Goal: Task Accomplishment & Management: Complete application form

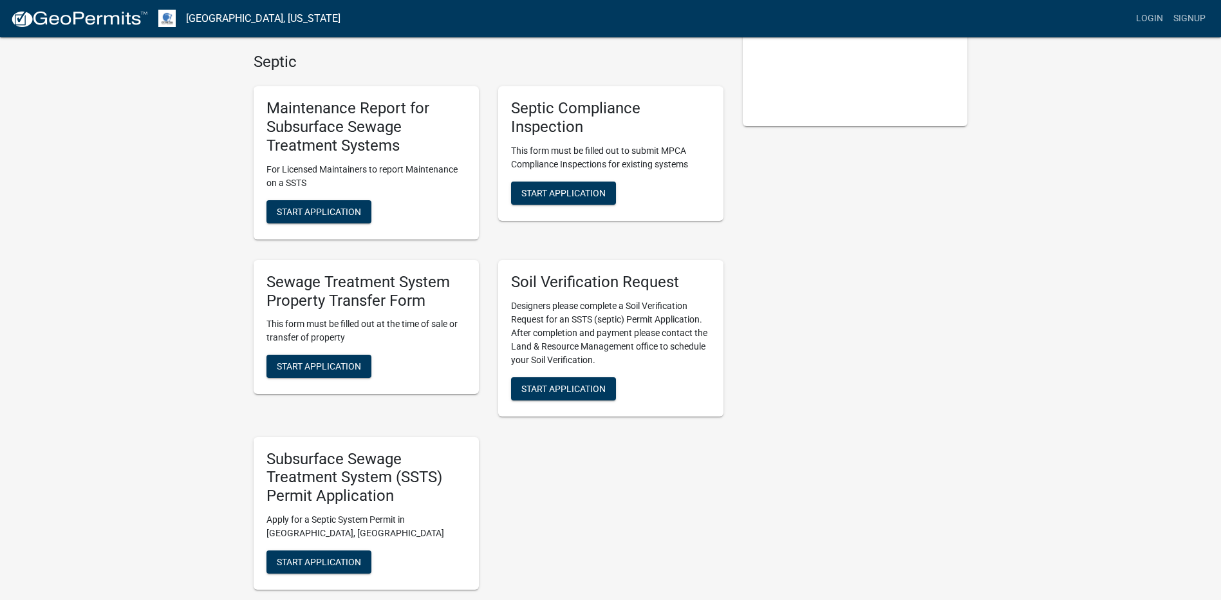
scroll to position [322, 0]
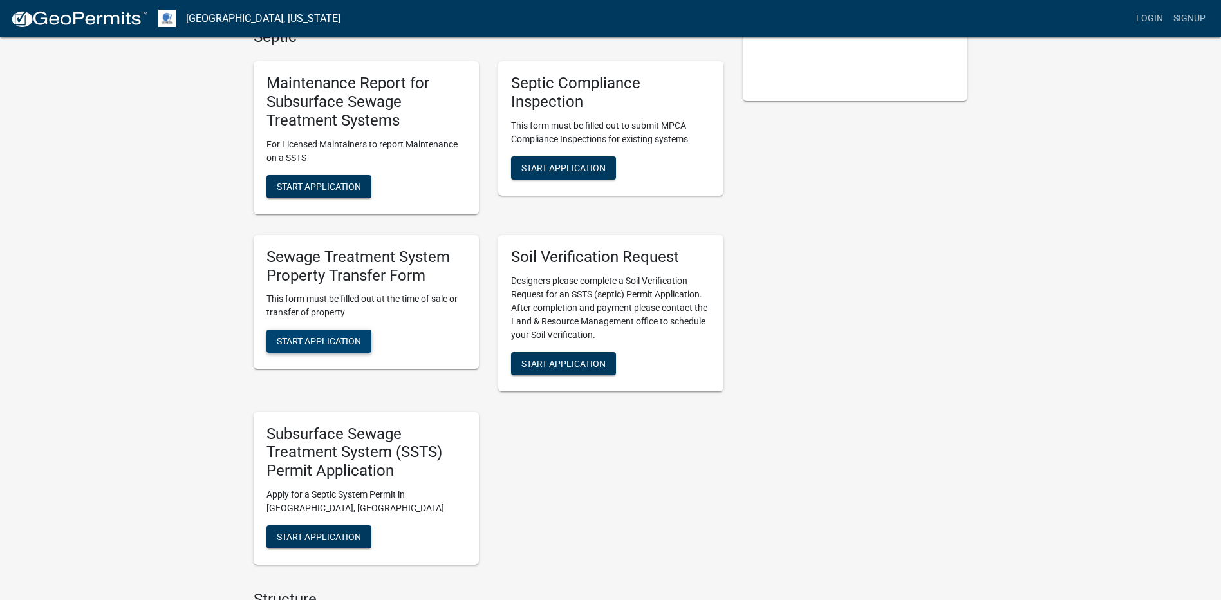
click at [312, 336] on span "Start Application" at bounding box center [319, 341] width 84 height 10
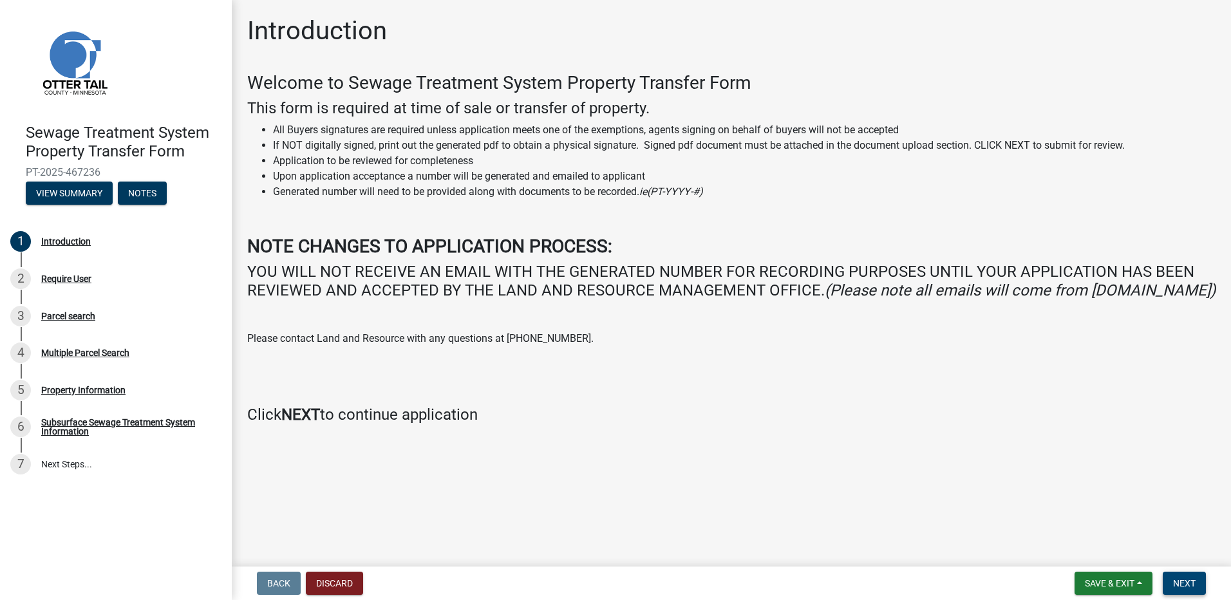
click at [1180, 578] on span "Next" at bounding box center [1184, 583] width 23 height 10
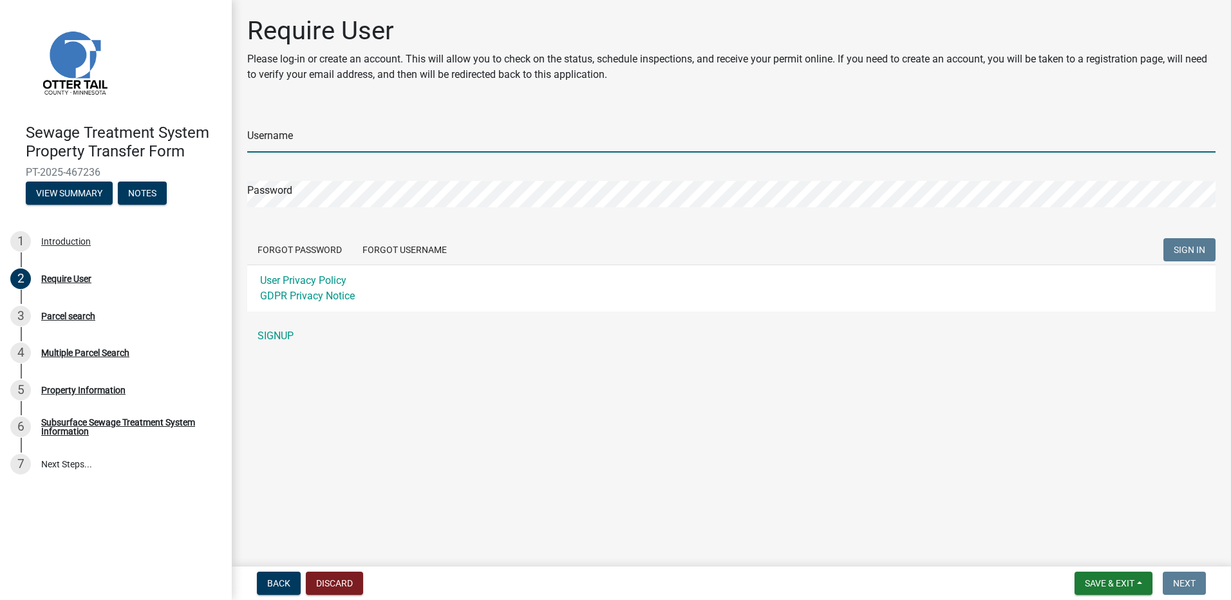
type input "[PERSON_NAME]"
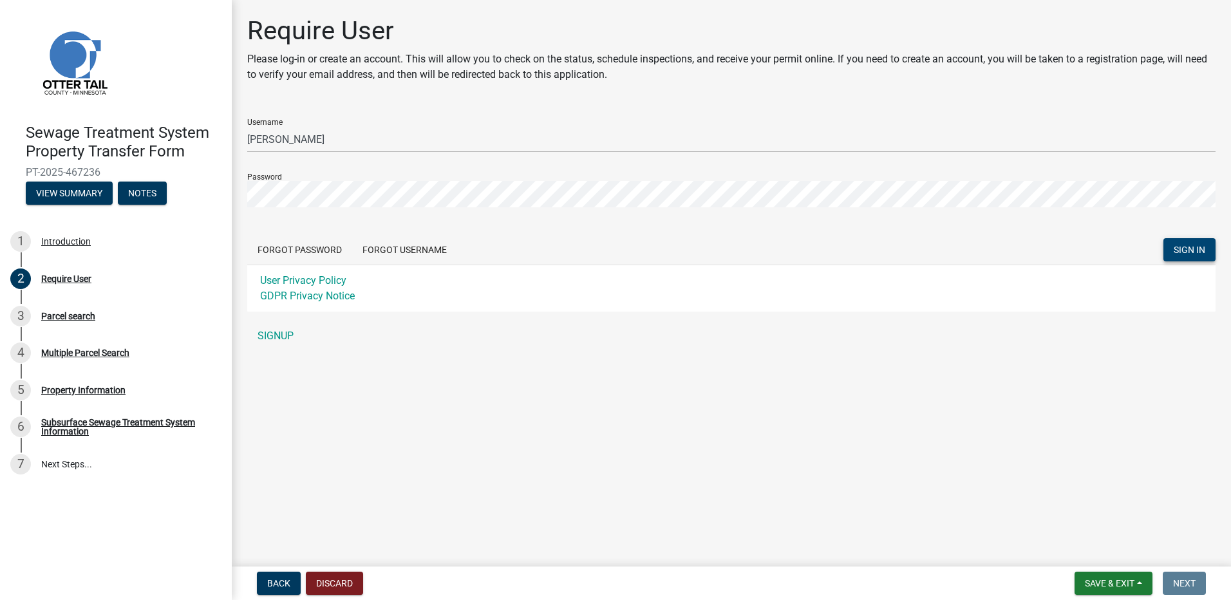
click at [1180, 243] on button "SIGN IN" at bounding box center [1189, 249] width 52 height 23
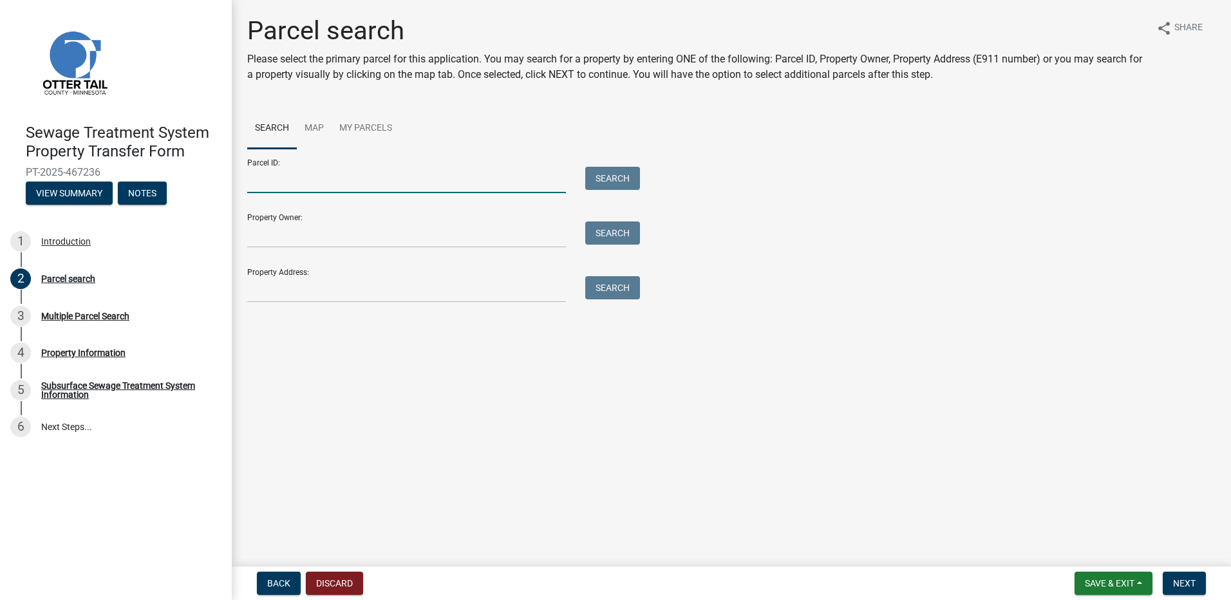
click at [313, 178] on input "Parcel ID:" at bounding box center [406, 180] width 319 height 26
type input "38000990520000"
click at [616, 171] on button "Search" at bounding box center [612, 178] width 55 height 23
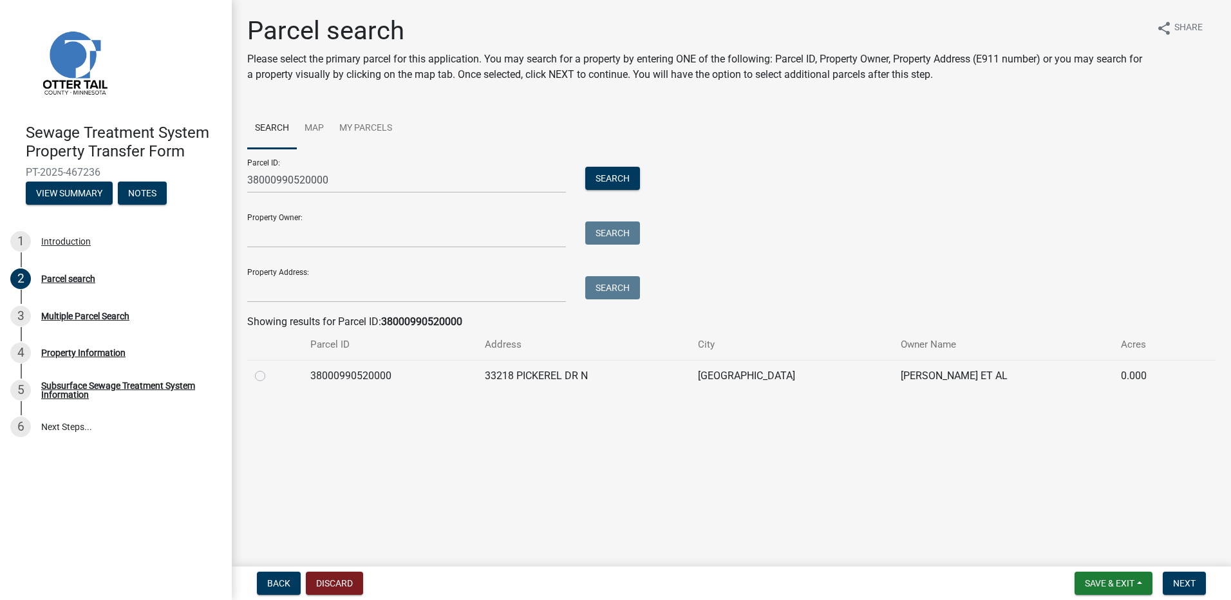
click at [270, 368] on label at bounding box center [270, 368] width 0 height 0
click at [270, 375] on input "radio" at bounding box center [274, 372] width 8 height 8
radio input "true"
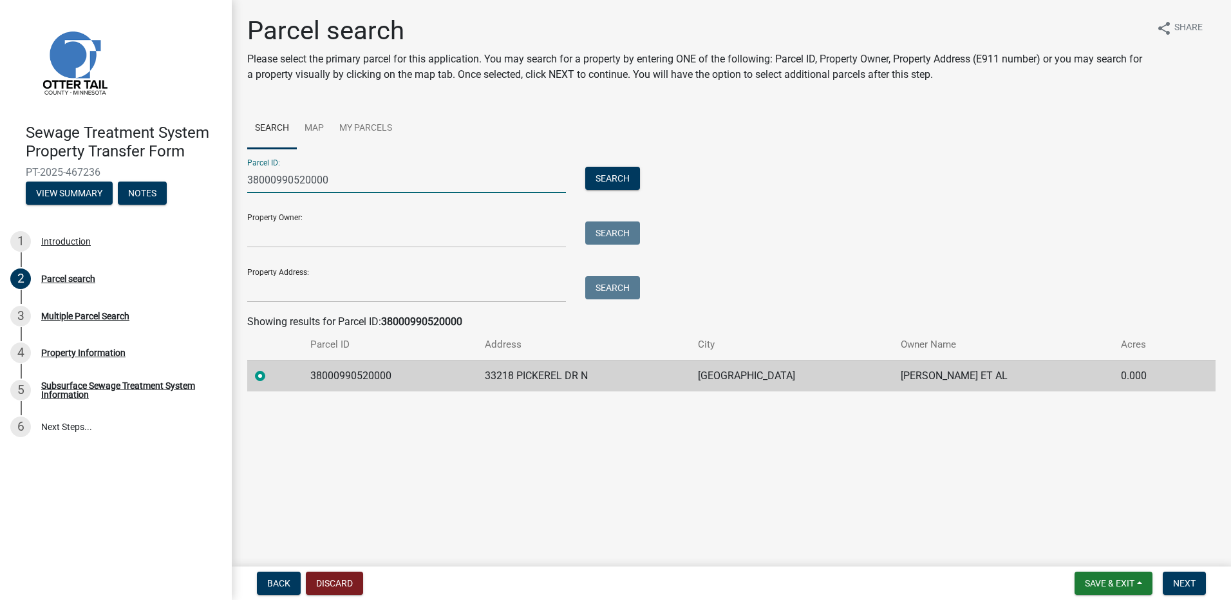
drag, startPoint x: 340, startPoint y: 176, endPoint x: 226, endPoint y: 169, distance: 114.2
click at [226, 169] on div "Sewage Treatment System Property Transfer Form PT-2025-467236 View Summary Note…" at bounding box center [615, 300] width 1231 height 600
type input "38000990773000"
click at [619, 172] on button "Search" at bounding box center [612, 178] width 55 height 23
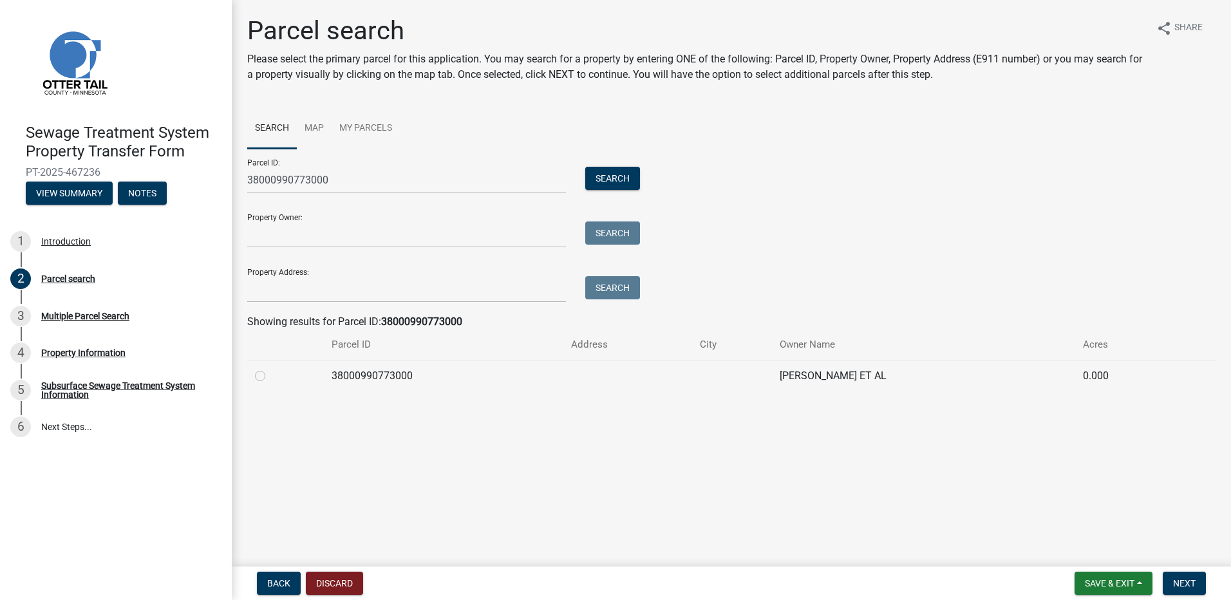
click at [270, 368] on label at bounding box center [270, 368] width 0 height 0
click at [270, 375] on input "radio" at bounding box center [274, 372] width 8 height 8
radio input "true"
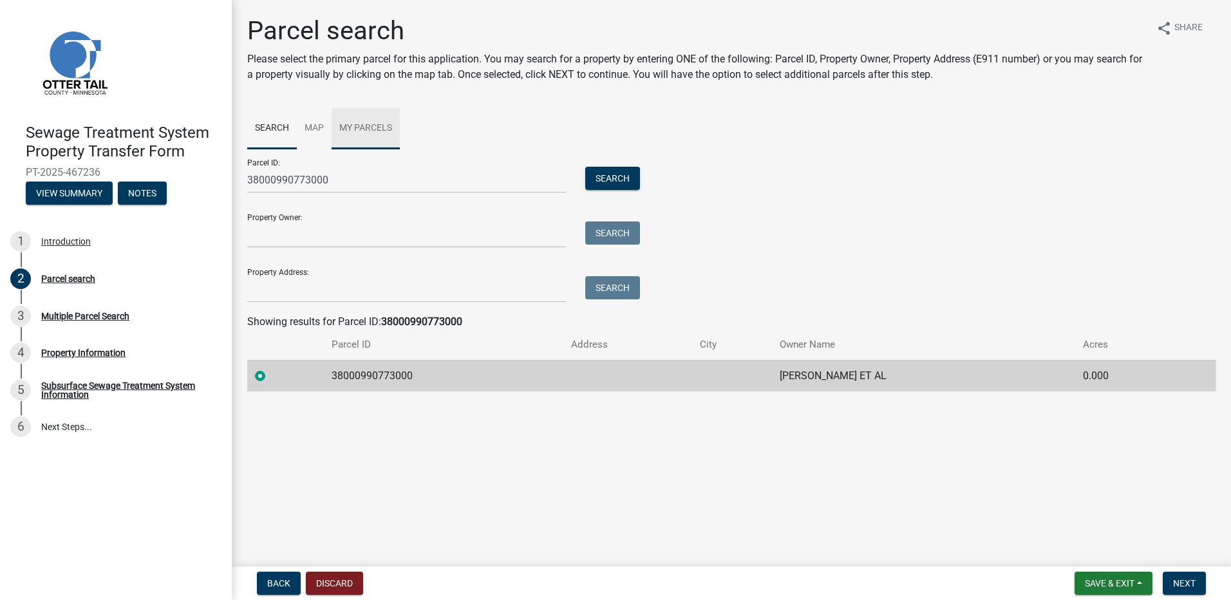
click at [368, 118] on link "My Parcels" at bounding box center [365, 128] width 68 height 41
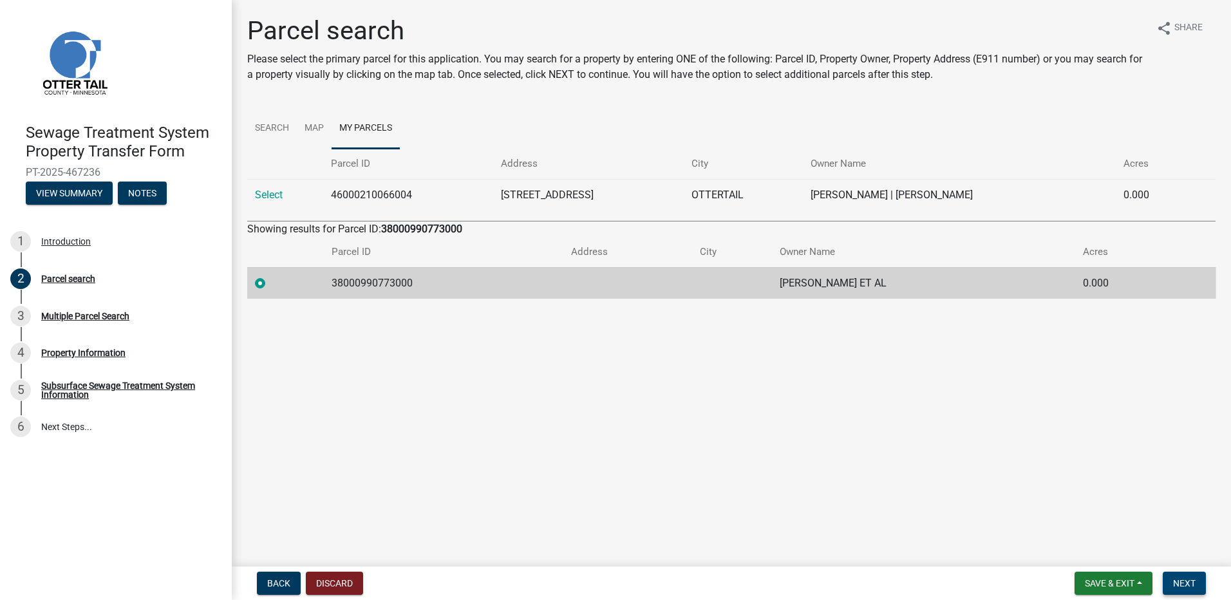
click at [1184, 578] on span "Next" at bounding box center [1184, 583] width 23 height 10
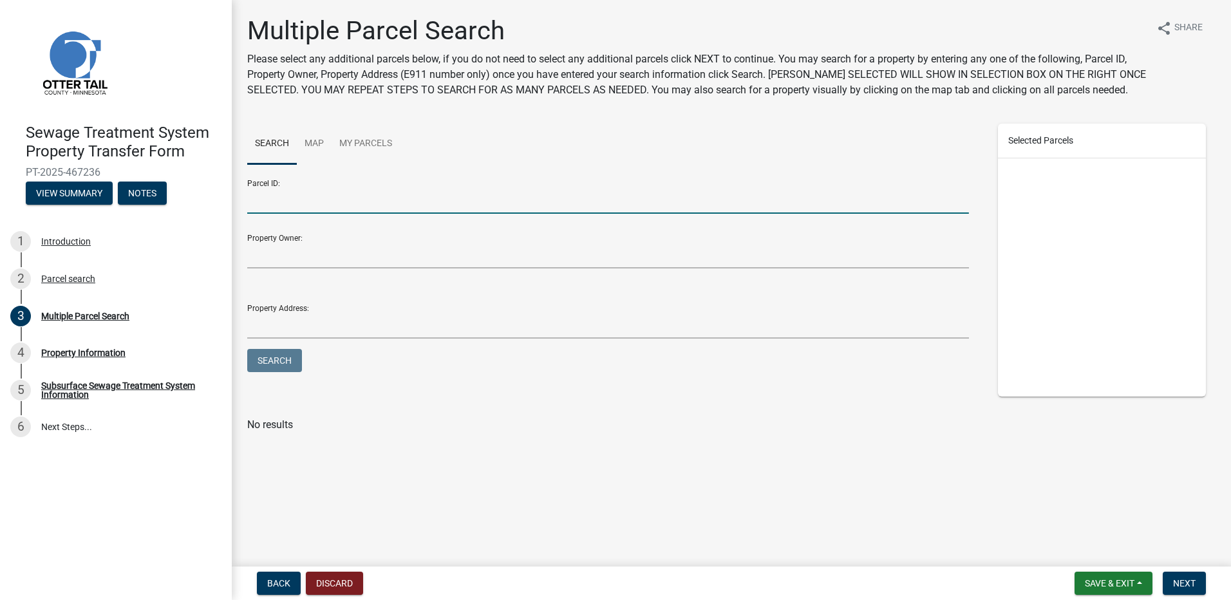
click at [315, 203] on input "Parcel ID:" at bounding box center [608, 200] width 722 height 26
type input "38000990520000"
click at [277, 358] on button "Search" at bounding box center [274, 360] width 55 height 23
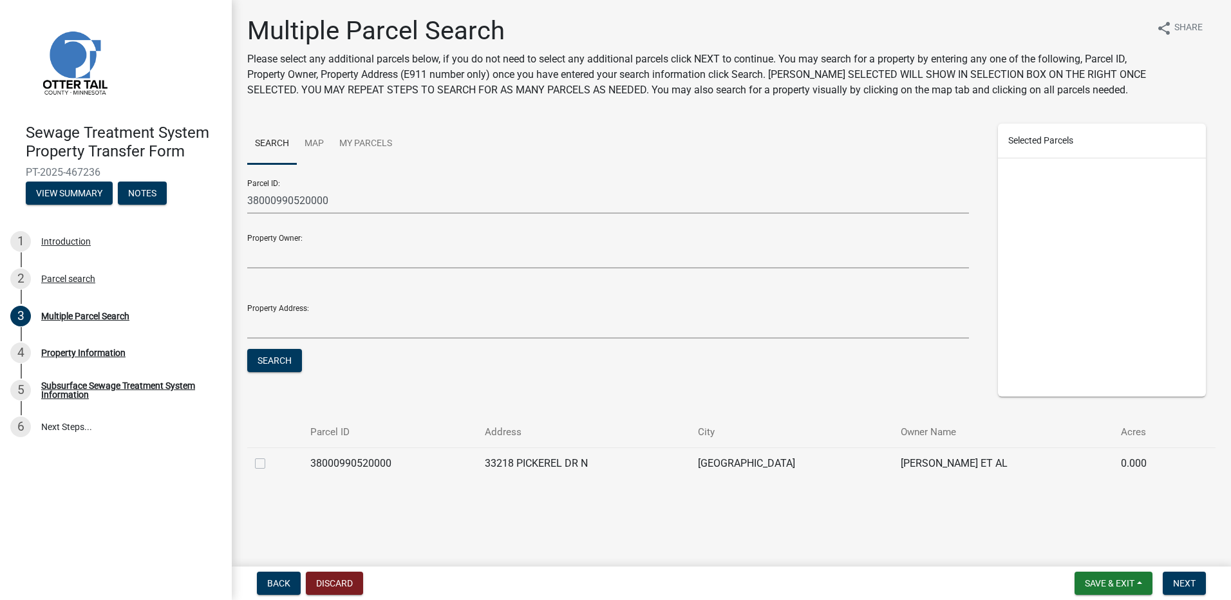
click at [270, 456] on label at bounding box center [270, 456] width 0 height 0
click at [270, 463] on input "checkbox" at bounding box center [274, 460] width 8 height 8
checkbox input "true"
click at [1187, 578] on span "Next" at bounding box center [1184, 583] width 23 height 10
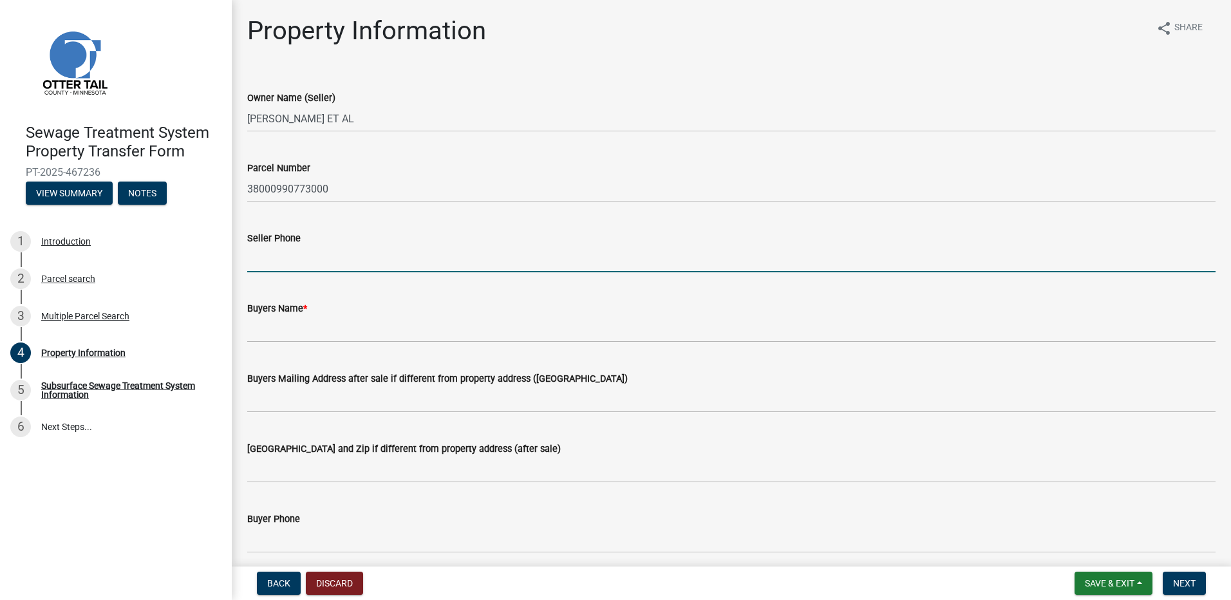
click at [309, 257] on input "Seller Phone" at bounding box center [731, 259] width 968 height 26
click at [323, 256] on input "Seller Phone" at bounding box center [731, 259] width 968 height 26
type input "7639135143"
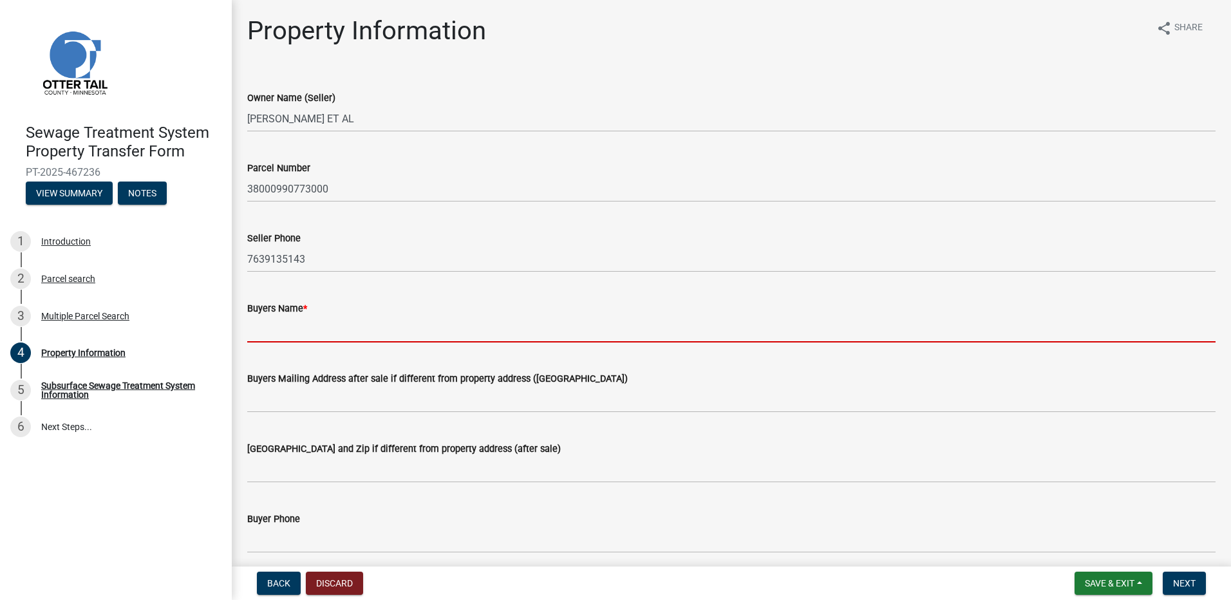
click at [279, 331] on input "Buyers Name *" at bounding box center [731, 329] width 968 height 26
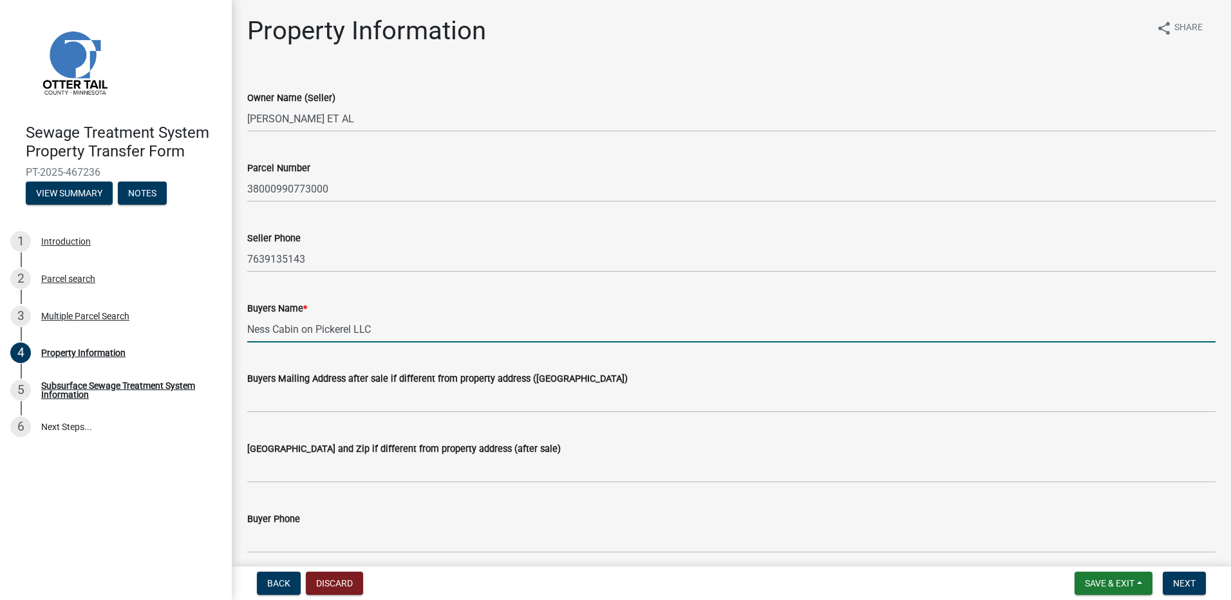
type input "Ness Cabin on Pickerel LLC"
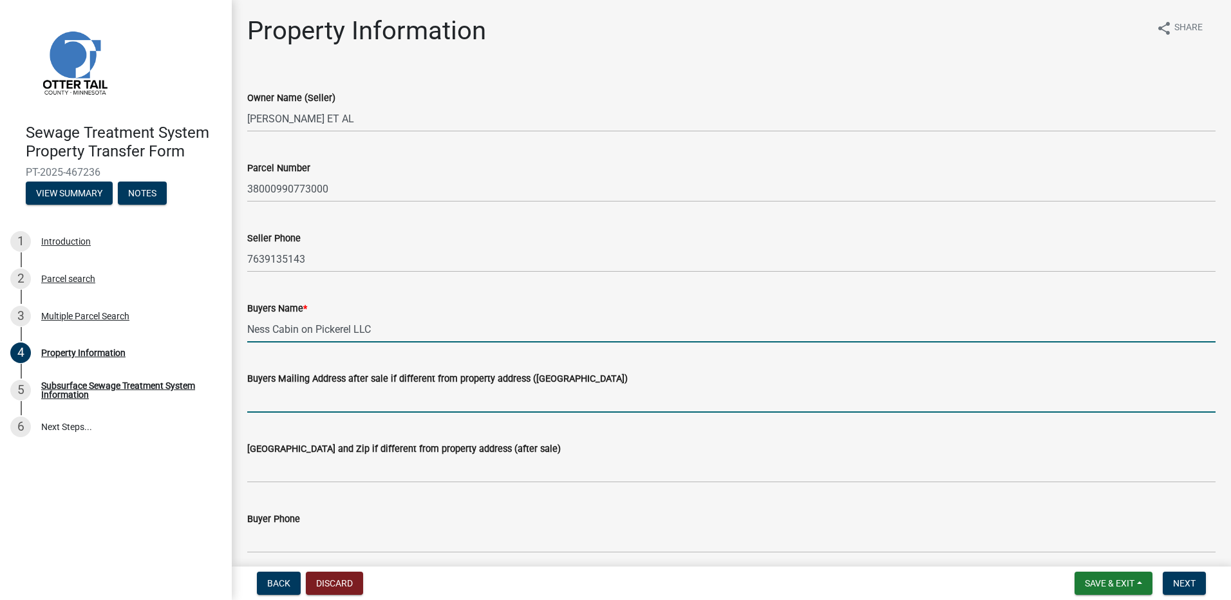
click at [279, 395] on input "Buyers Mailing Address after sale if different from property address ([GEOGRAPH…" at bounding box center [731, 399] width 968 height 26
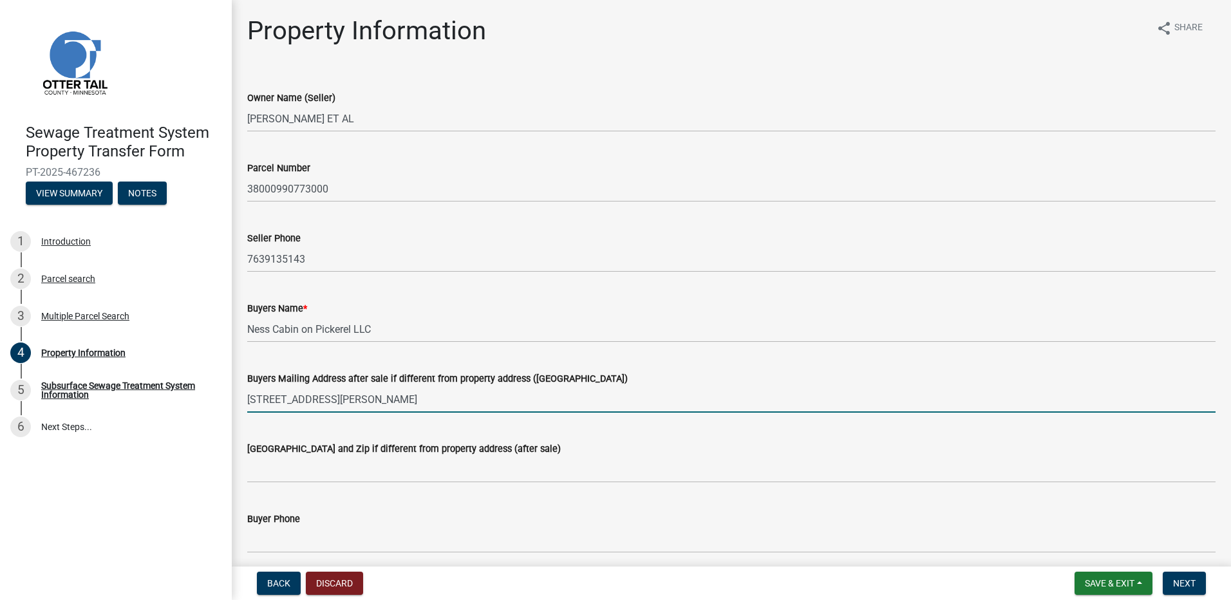
type input "[STREET_ADDRESS][PERSON_NAME]"
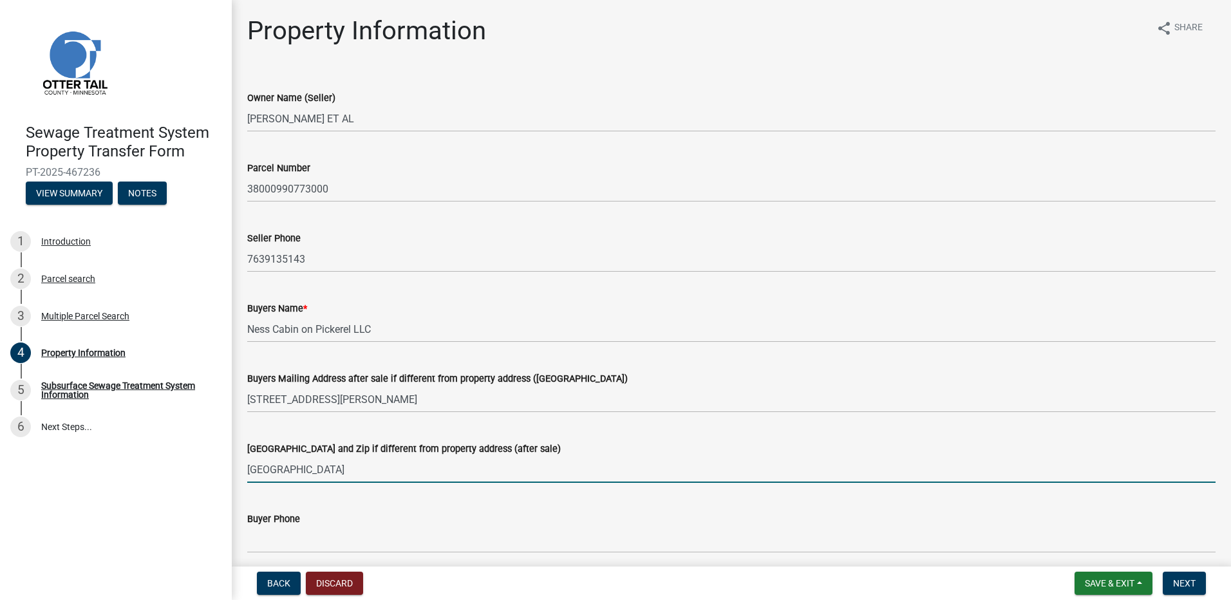
type input "[GEOGRAPHIC_DATA]"
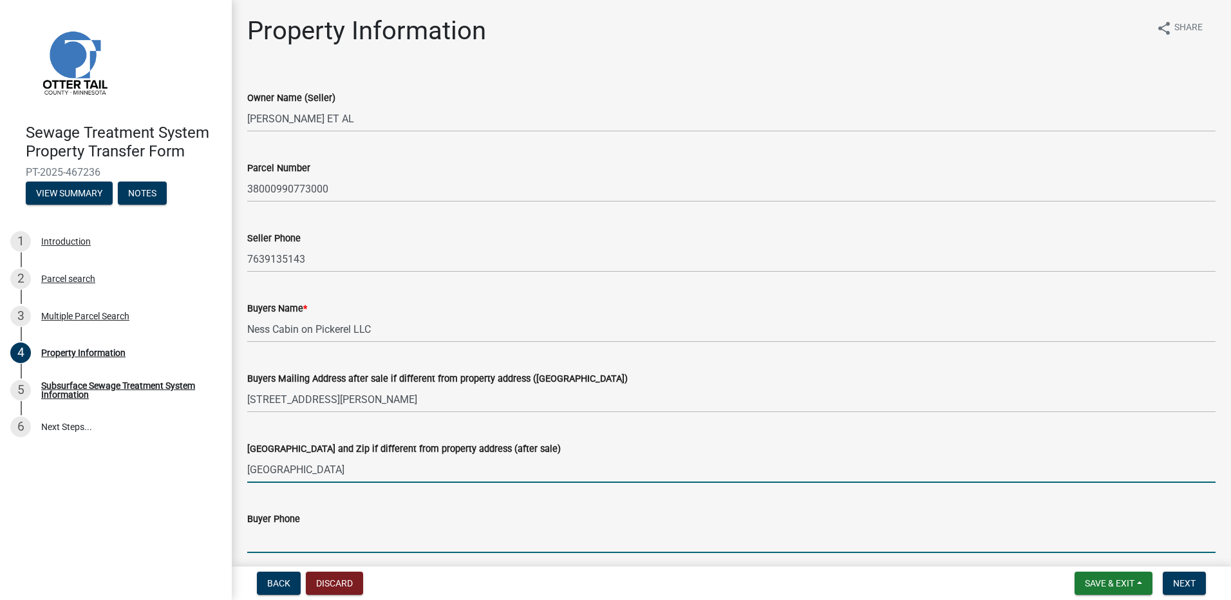
click at [275, 536] on input "Buyer Phone" at bounding box center [731, 539] width 968 height 26
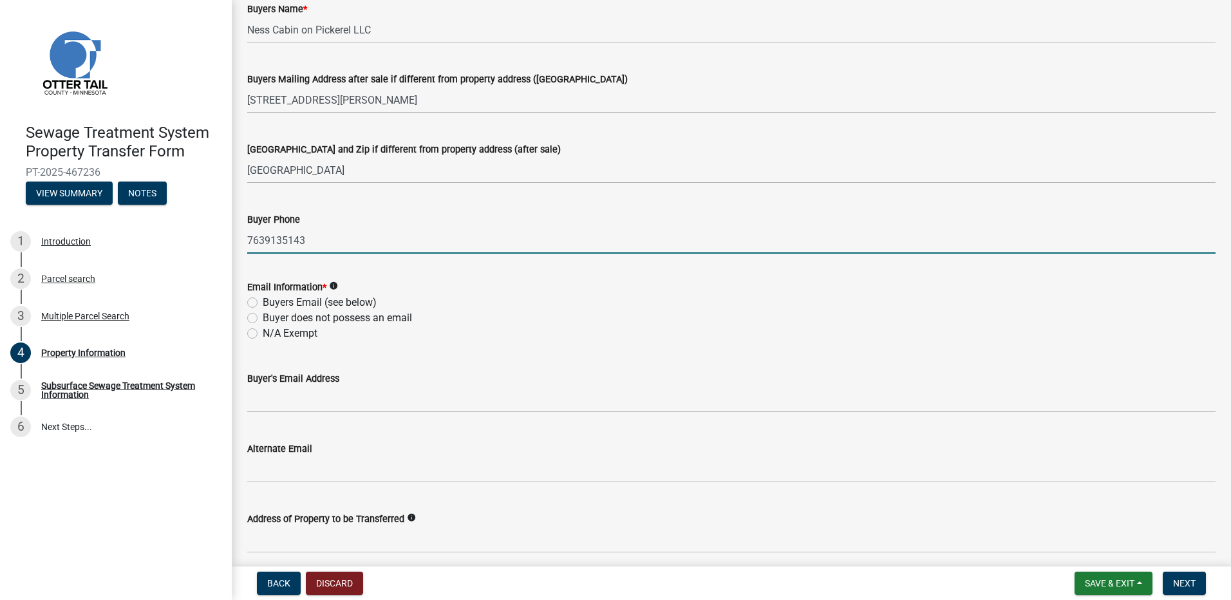
scroll to position [322, 0]
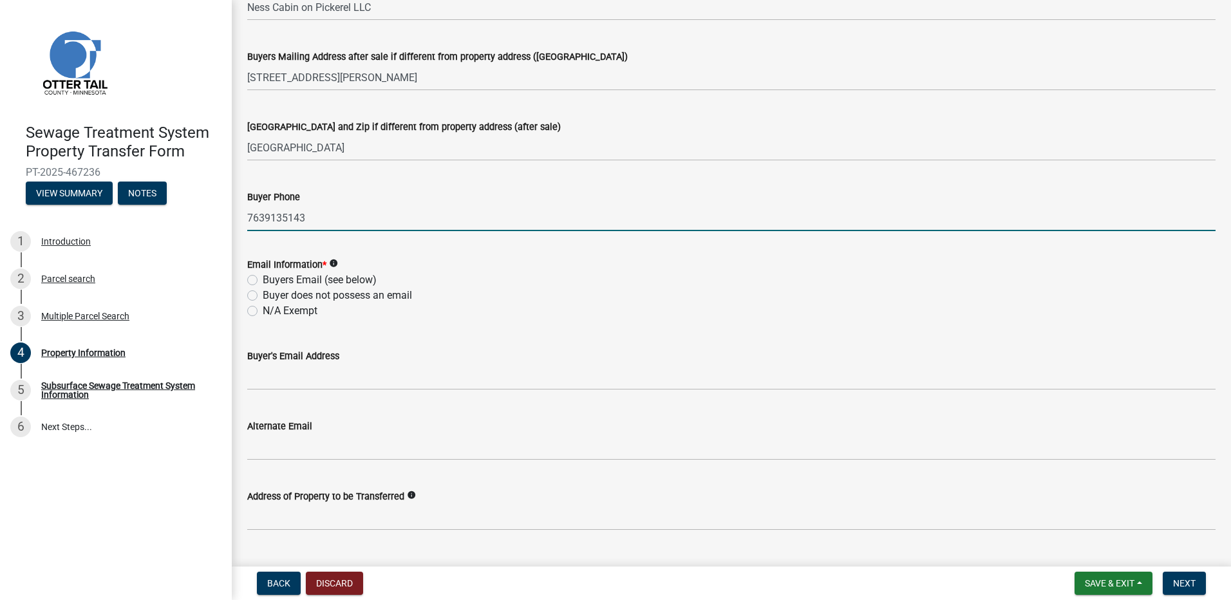
type input "7639135143"
click at [263, 280] on label "Buyers Email (see below)" at bounding box center [320, 279] width 114 height 15
click at [263, 280] on input "Buyers Email (see below)" at bounding box center [267, 276] width 8 height 8
radio input "true"
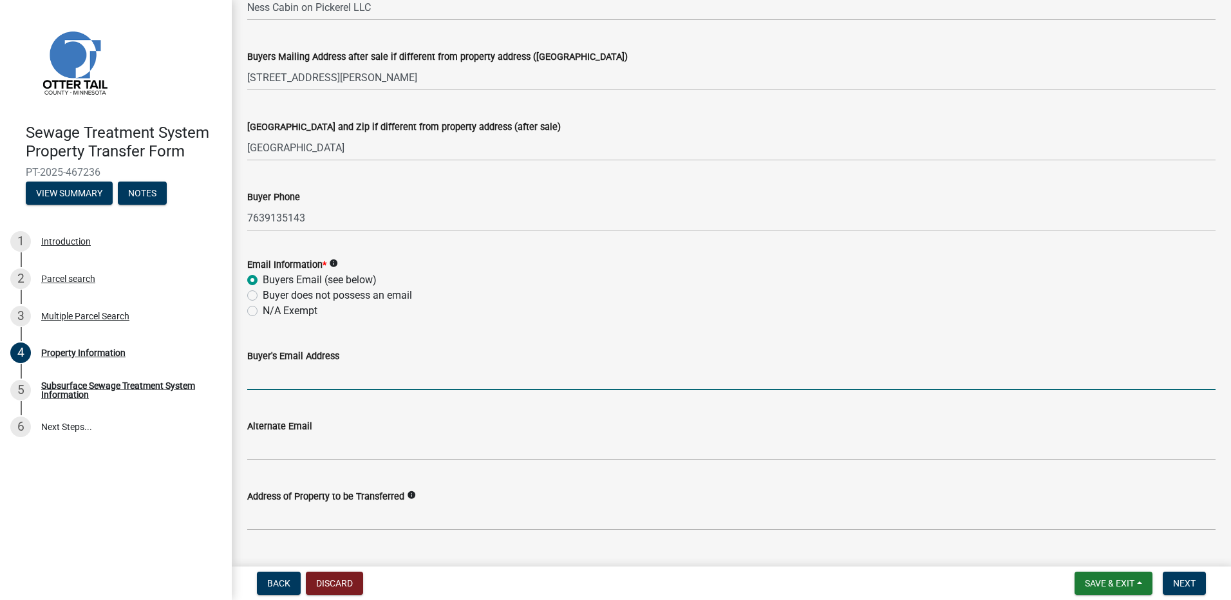
click at [359, 375] on input "Buyer's Email Address" at bounding box center [731, 377] width 968 height 26
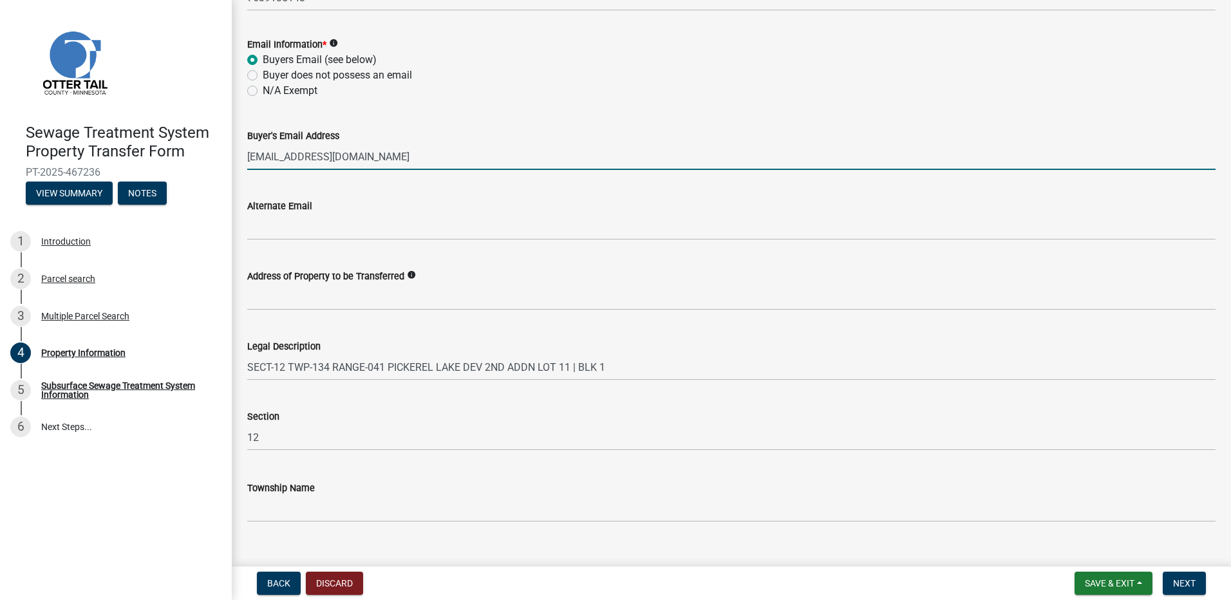
scroll to position [563, 0]
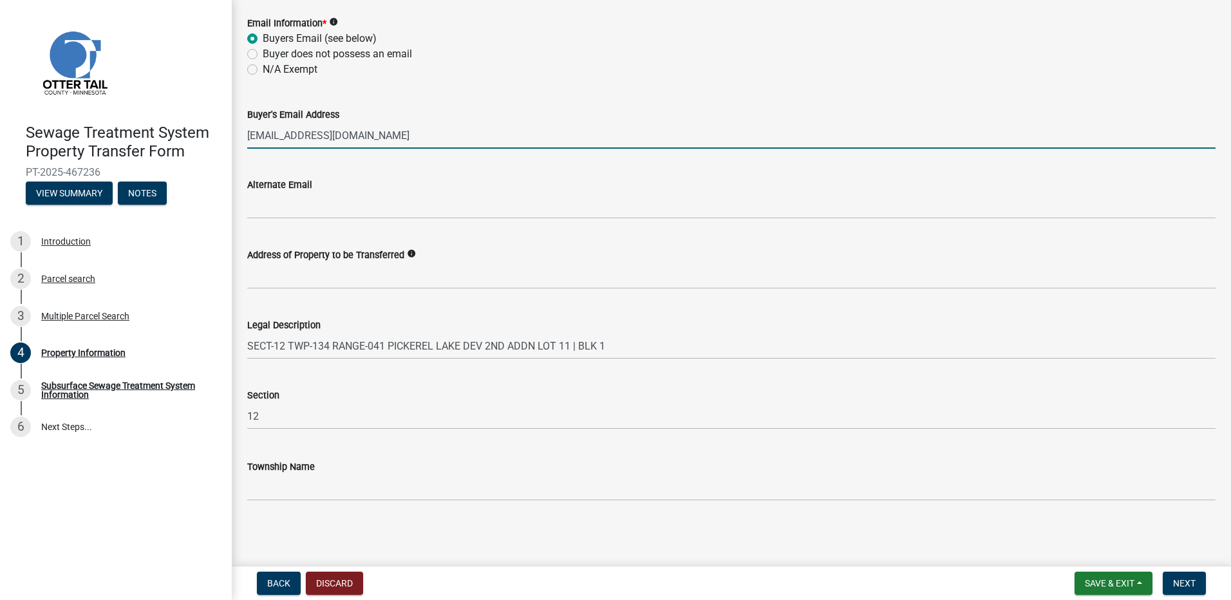
type input "[EMAIL_ADDRESS][DOMAIN_NAME]"
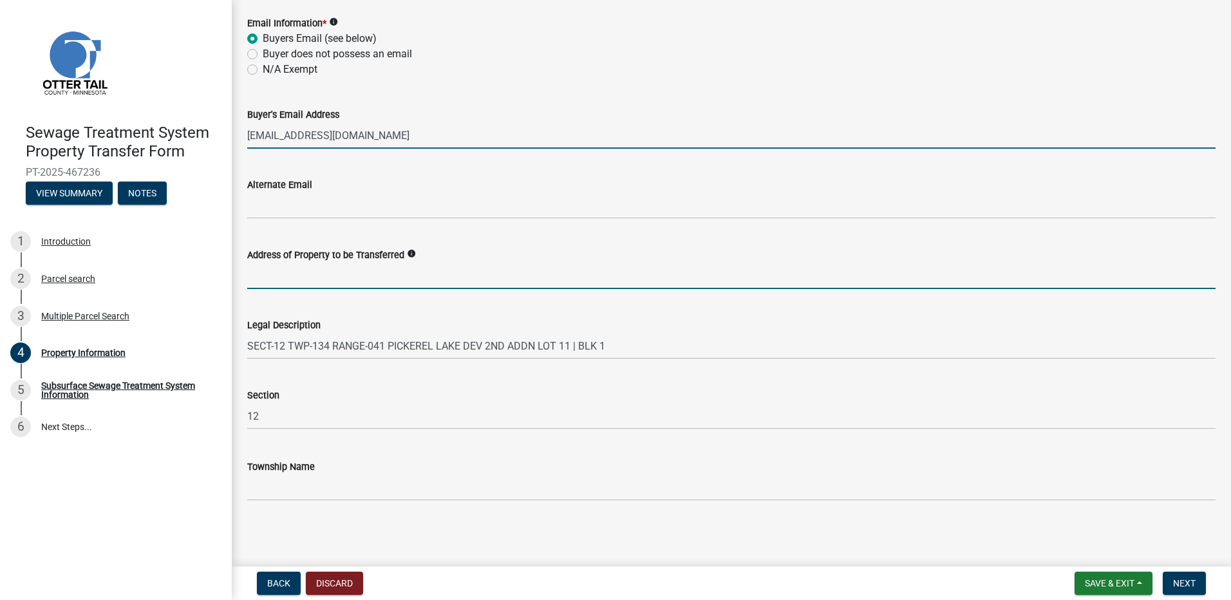
click at [396, 277] on input "Address of Property to be Transferred" at bounding box center [731, 276] width 968 height 26
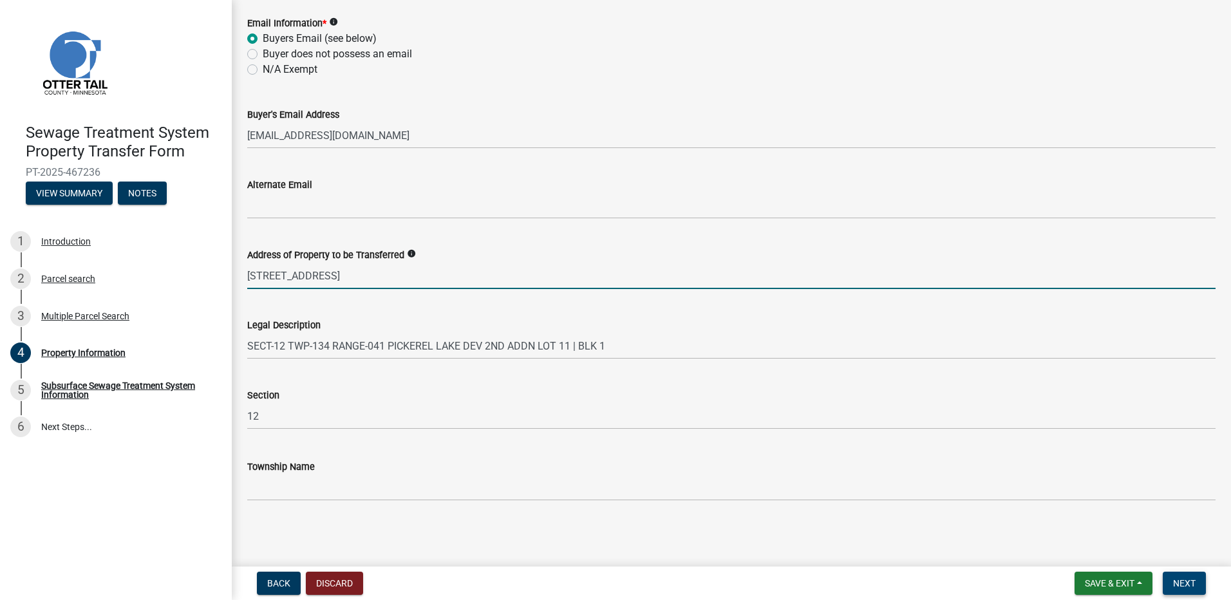
type input "[STREET_ADDRESS]"
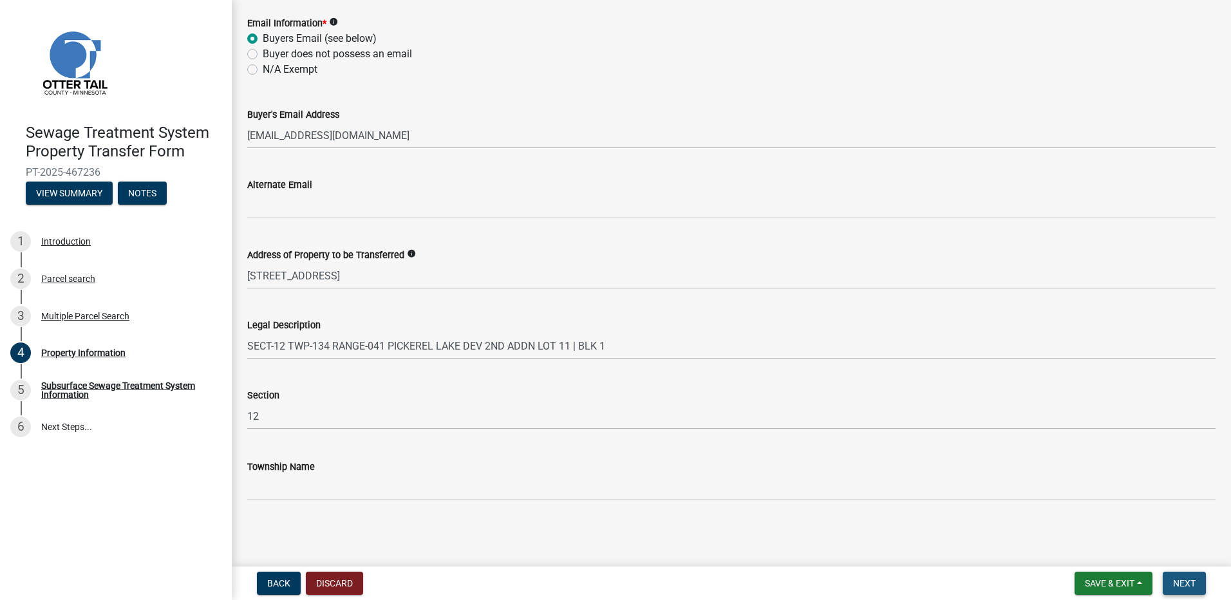
click at [1177, 578] on span "Next" at bounding box center [1184, 583] width 23 height 10
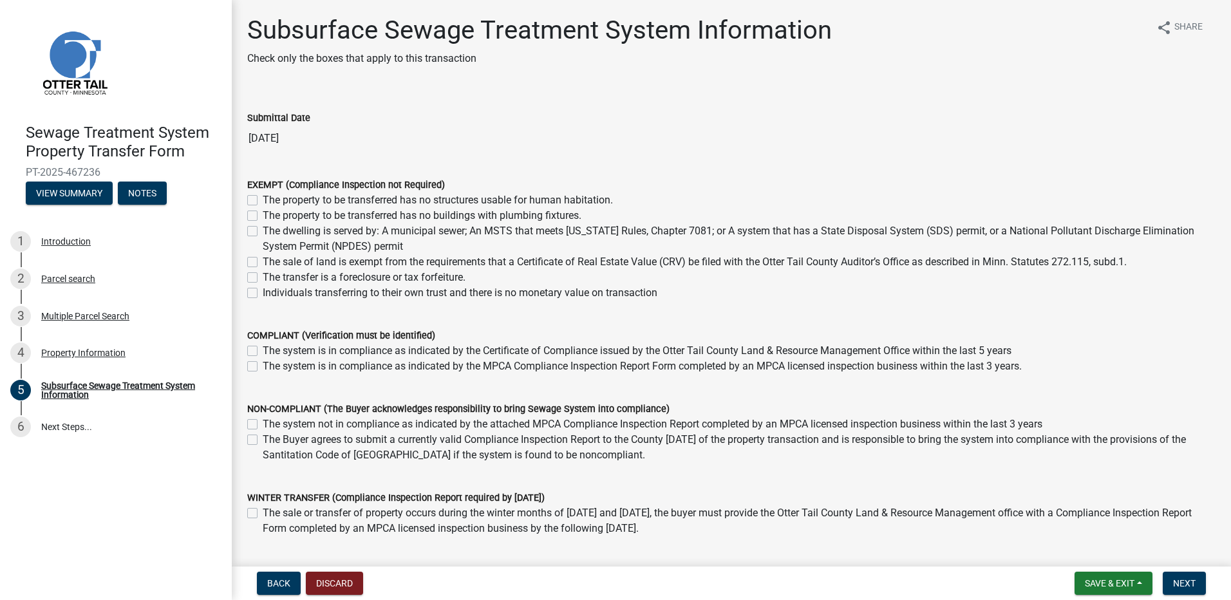
scroll to position [0, 0]
click at [263, 292] on label "Individuals transferring to their own trust and there is no monetary value on t…" at bounding box center [460, 293] width 395 height 15
click at [263, 292] on input "Individuals transferring to their own trust and there is no monetary value on t…" at bounding box center [267, 290] width 8 height 8
checkbox input "true"
checkbox input "false"
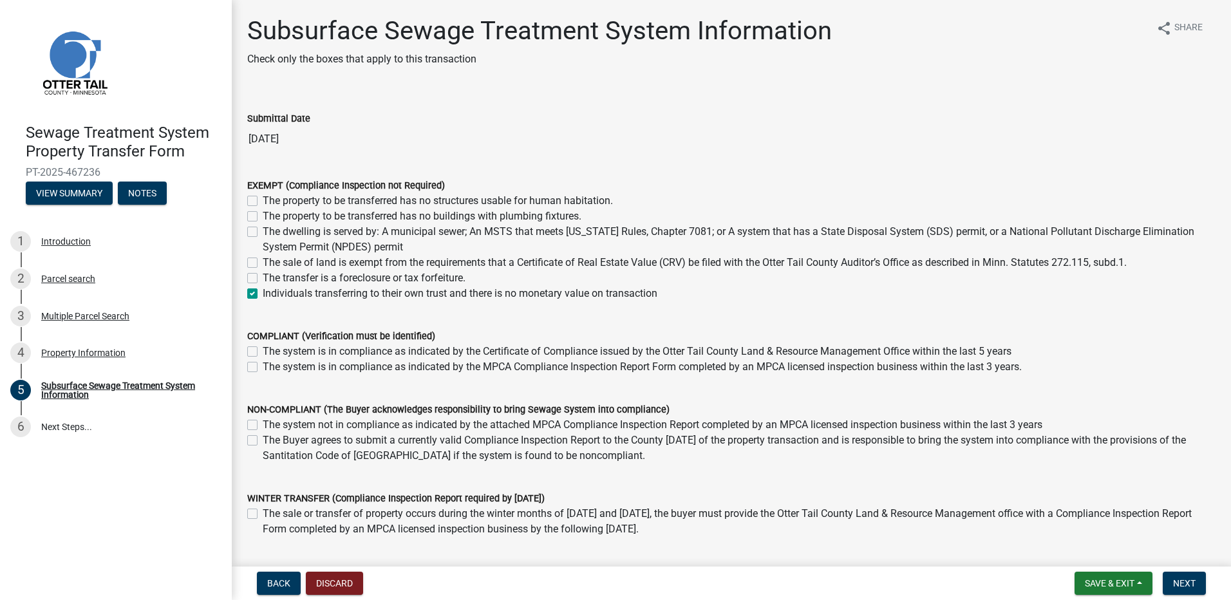
checkbox input "false"
checkbox input "true"
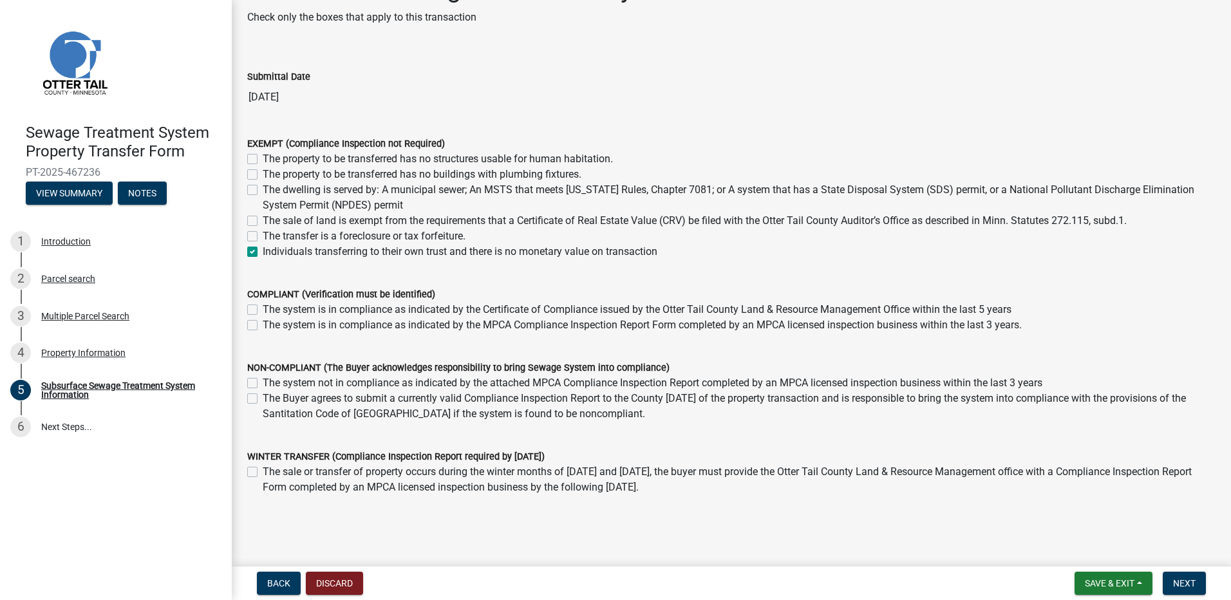
scroll to position [64, 0]
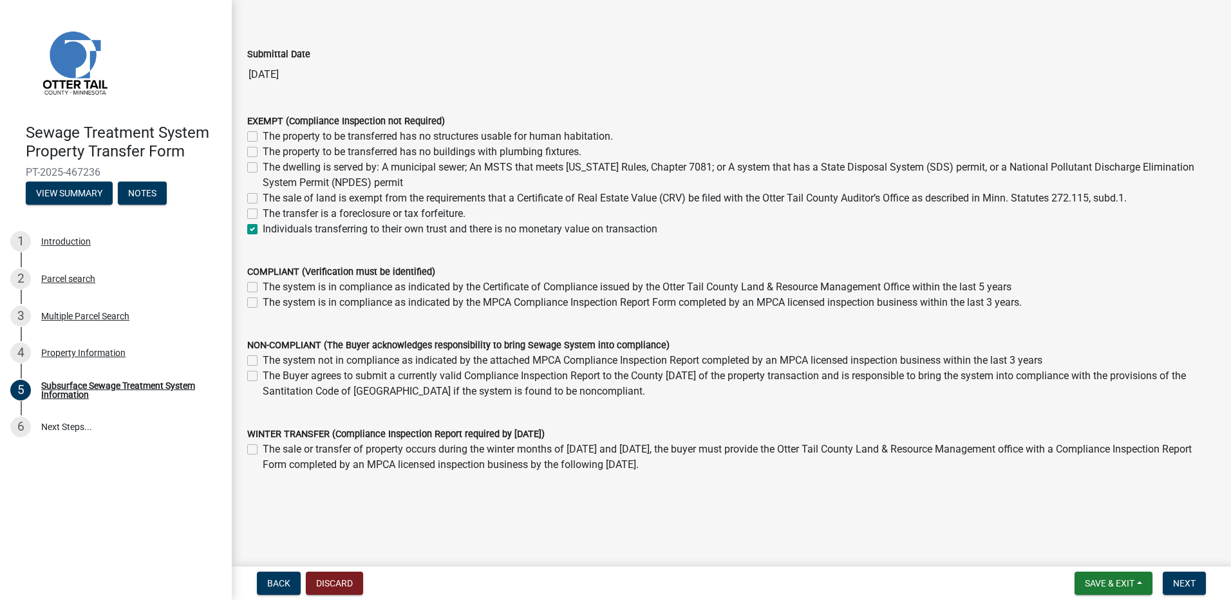
click at [263, 284] on label "The system is in compliance as indicated by the Certificate of Compliance issue…" at bounding box center [637, 286] width 749 height 15
click at [263, 284] on input "The system is in compliance as indicated by the Certificate of Compliance issue…" at bounding box center [267, 283] width 8 height 8
checkbox input "true"
checkbox input "false"
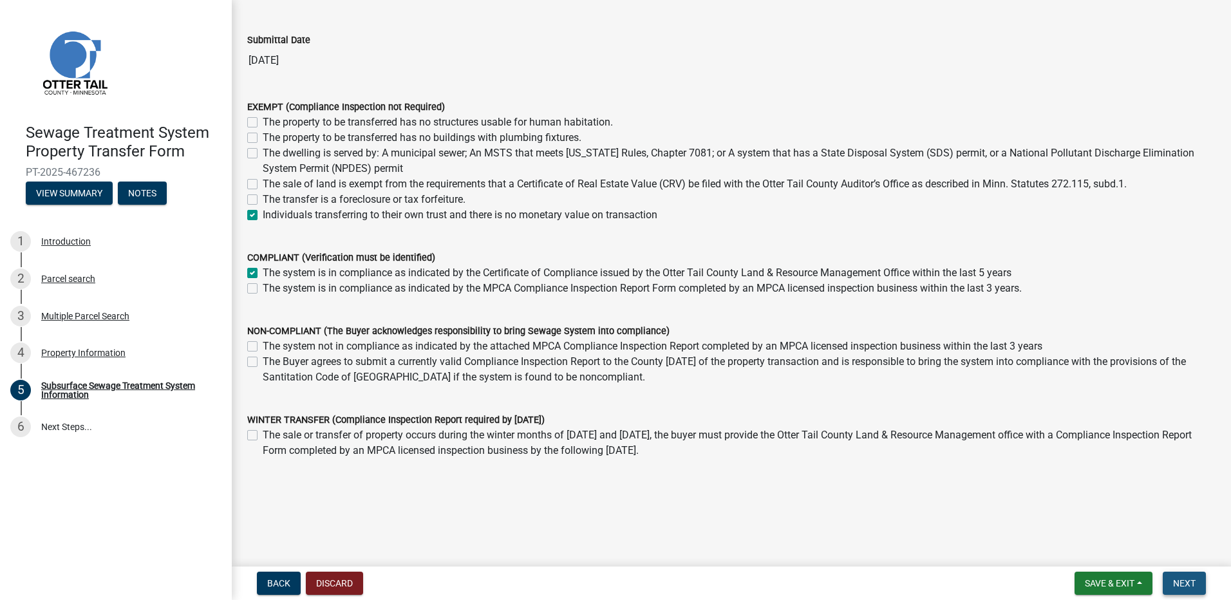
click at [1179, 581] on span "Next" at bounding box center [1184, 583] width 23 height 10
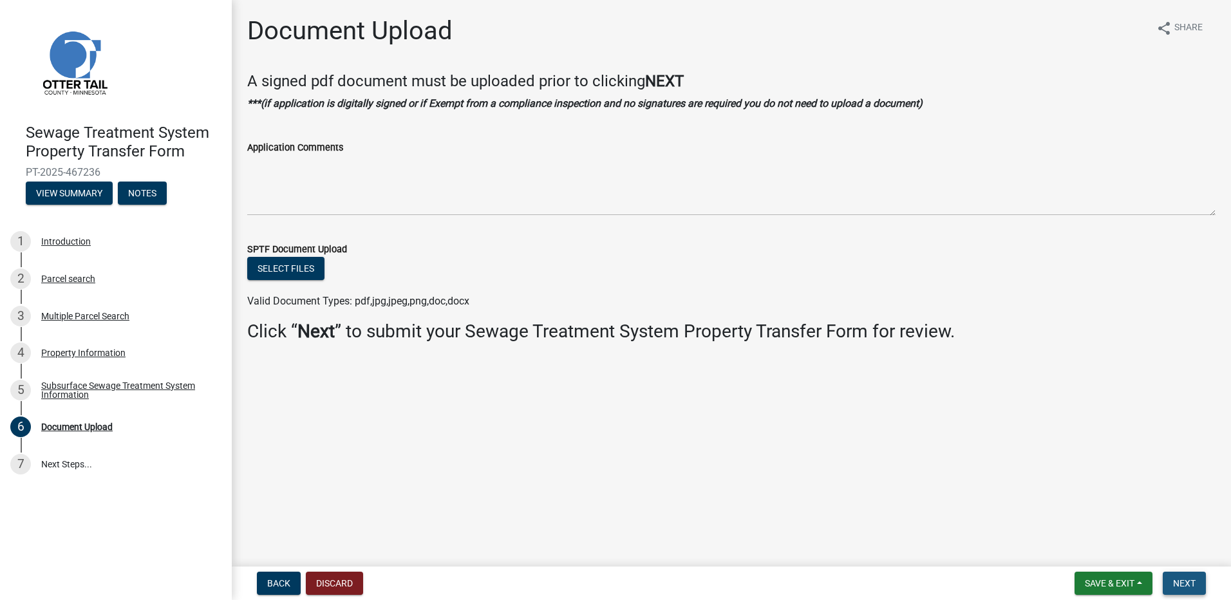
click at [1178, 578] on span "Next" at bounding box center [1184, 583] width 23 height 10
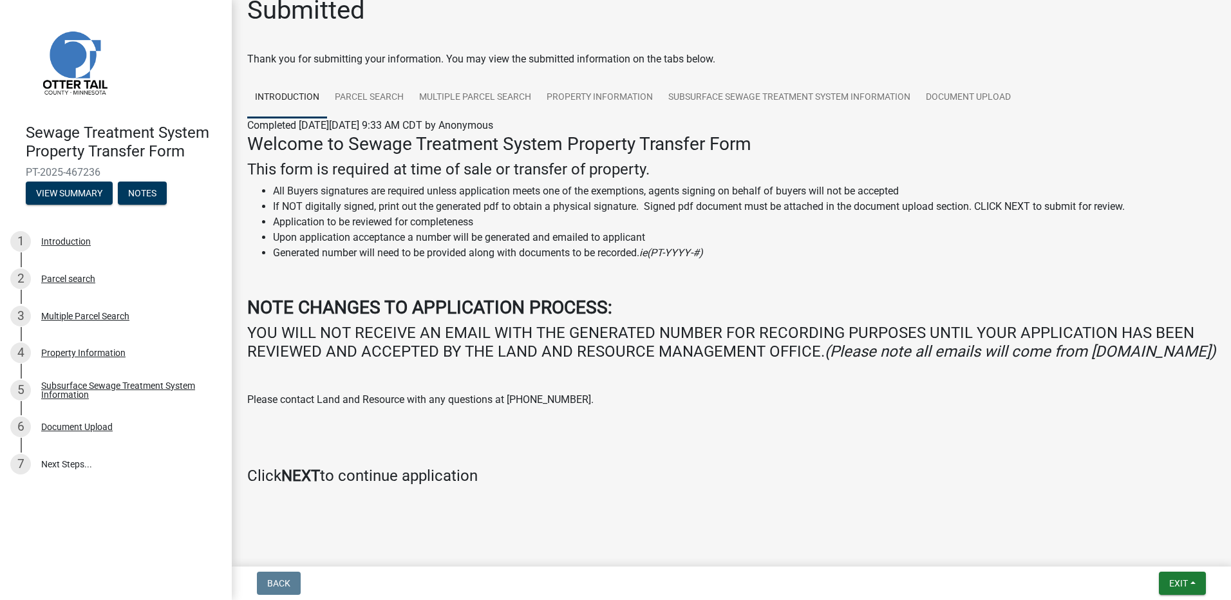
scroll to position [39, 0]
click at [1172, 579] on span "Exit" at bounding box center [1178, 583] width 19 height 10
click at [1126, 546] on button "Save & Exit" at bounding box center [1154, 549] width 103 height 31
